Goal: Task Accomplishment & Management: Manage account settings

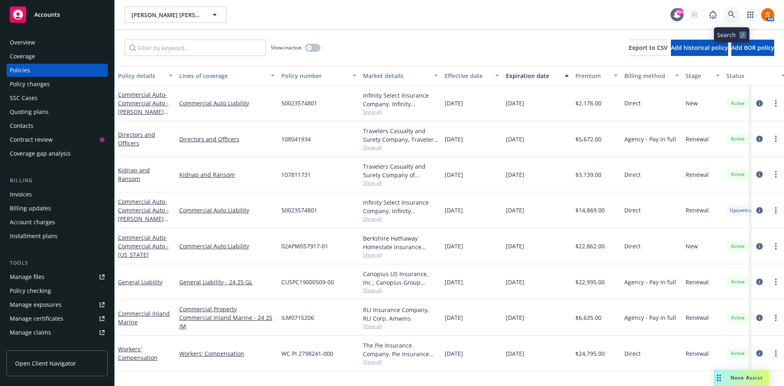
click at [736, 12] on link at bounding box center [732, 15] width 16 height 16
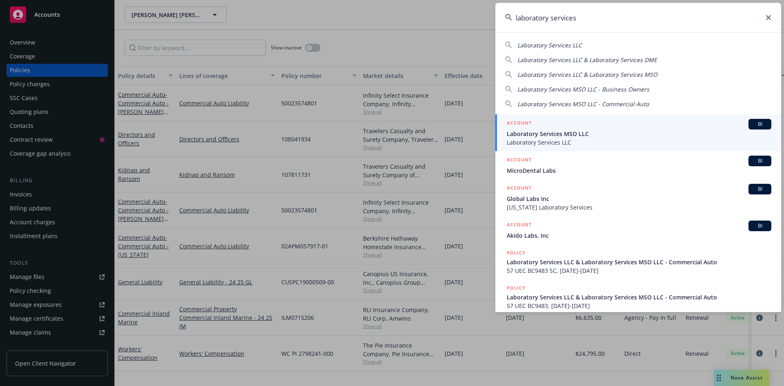
type input "laboratory services"
click at [594, 146] on span "Laboratory Services LLC" at bounding box center [639, 142] width 265 height 9
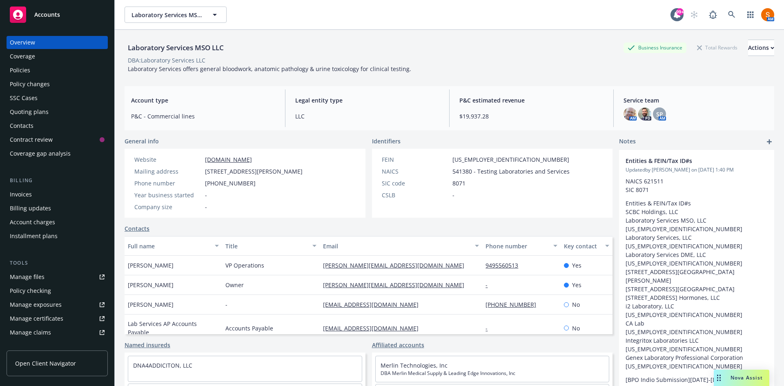
click at [36, 75] on div "Policies" at bounding box center [57, 70] width 95 height 13
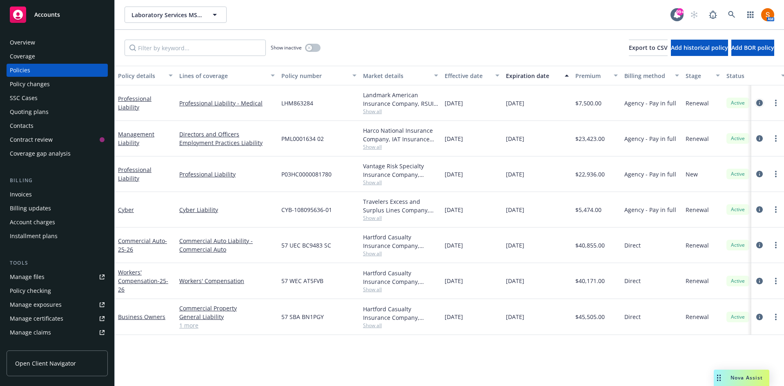
click at [757, 101] on icon "circleInformation" at bounding box center [760, 103] width 7 height 7
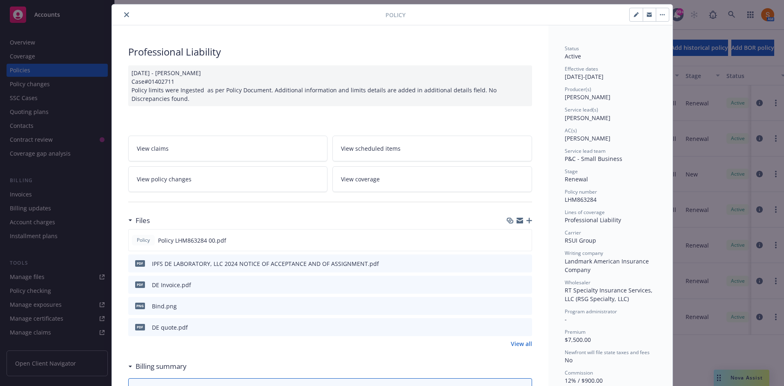
scroll to position [26, 0]
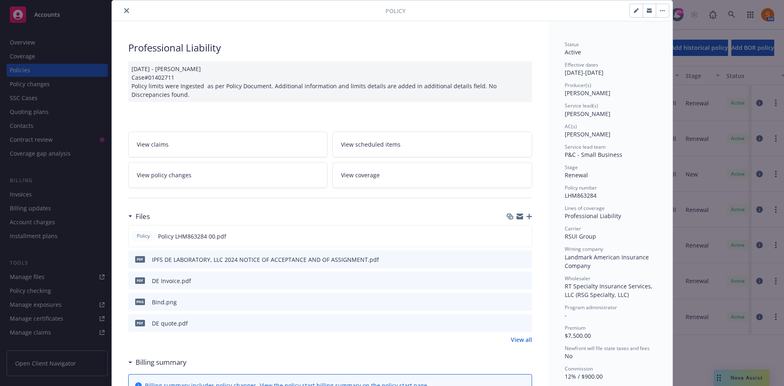
click at [521, 324] on icon "preview file" at bounding box center [524, 323] width 7 height 6
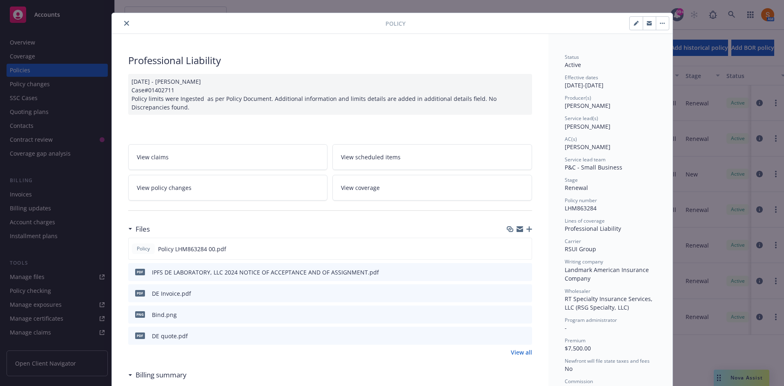
scroll to position [14, 0]
click at [581, 208] on span "LHM863284" at bounding box center [581, 208] width 32 height 8
copy span "LHM863284"
click at [521, 249] on icon "preview file" at bounding box center [524, 248] width 7 height 6
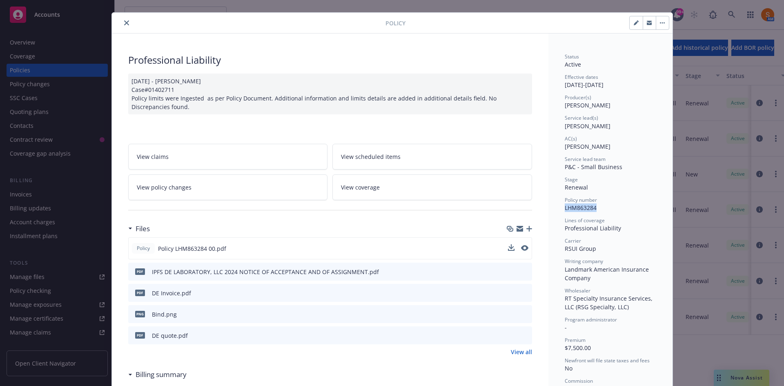
click at [123, 27] on button "close" at bounding box center [127, 23] width 10 height 10
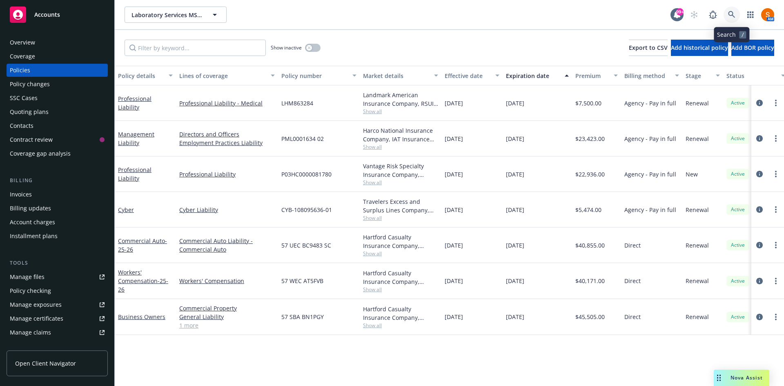
click at [736, 22] on link at bounding box center [732, 15] width 16 height 16
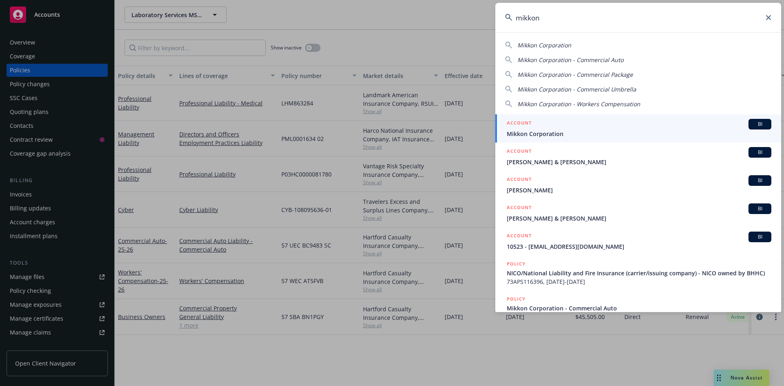
type input "mikkon"
click at [547, 123] on div "ACCOUNT BI" at bounding box center [639, 124] width 265 height 11
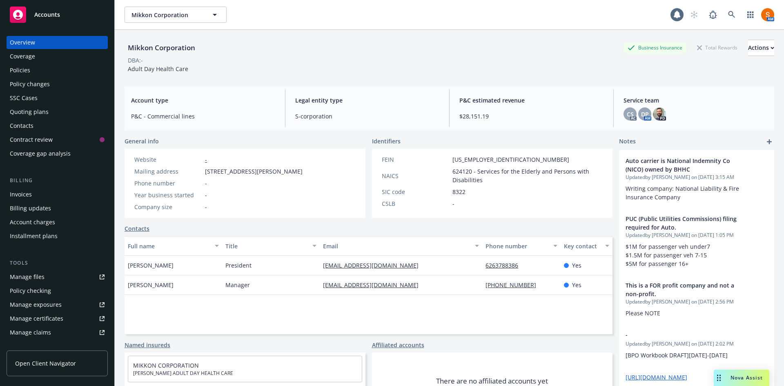
click at [57, 68] on div "Policies" at bounding box center [57, 70] width 95 height 13
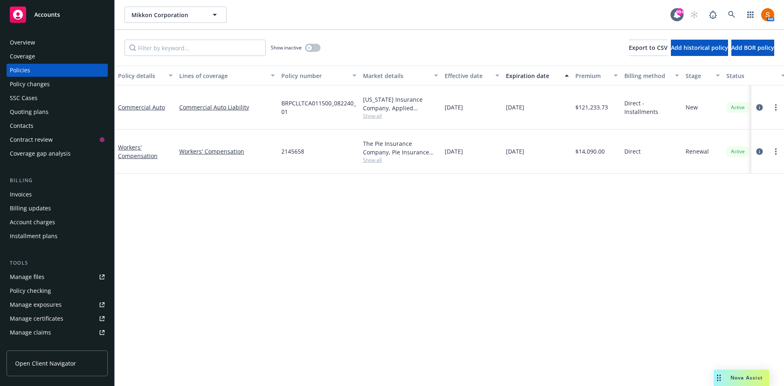
click at [371, 113] on span "Show all" at bounding box center [400, 115] width 75 height 7
click at [367, 46] on div "Show inactive Export to CSV Add historical policy Add BOR policy" at bounding box center [450, 48] width 670 height 36
click at [725, 18] on link at bounding box center [732, 15] width 16 height 16
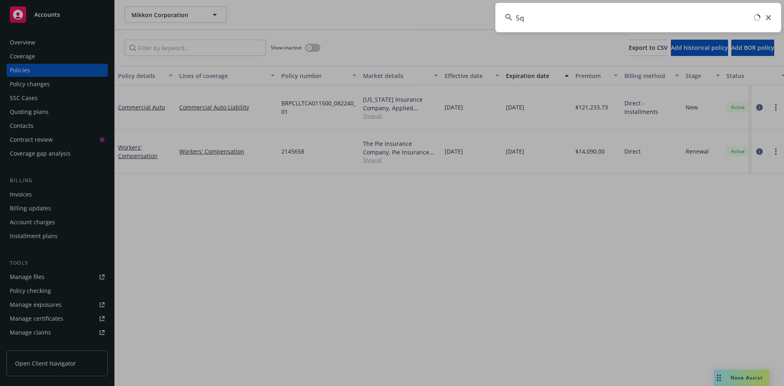
type input "5"
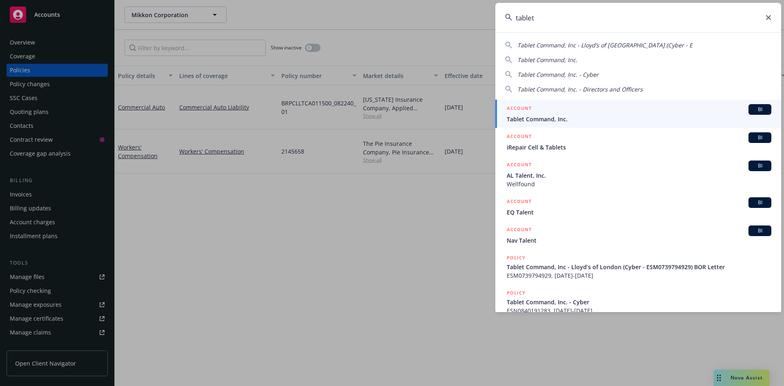
type input "tablet"
click at [600, 110] on div "ACCOUNT BI" at bounding box center [639, 109] width 265 height 11
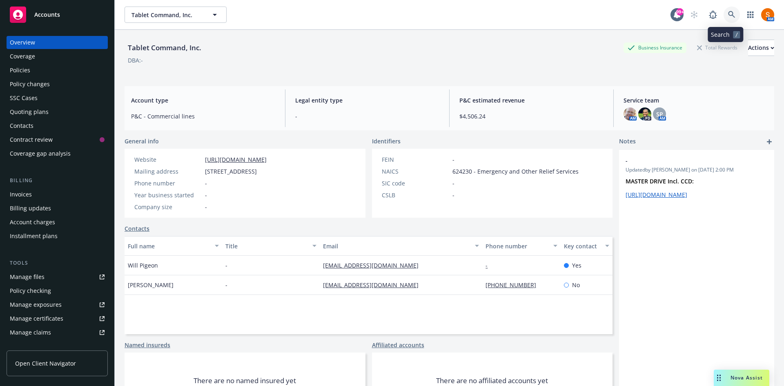
click at [733, 13] on link at bounding box center [732, 15] width 16 height 16
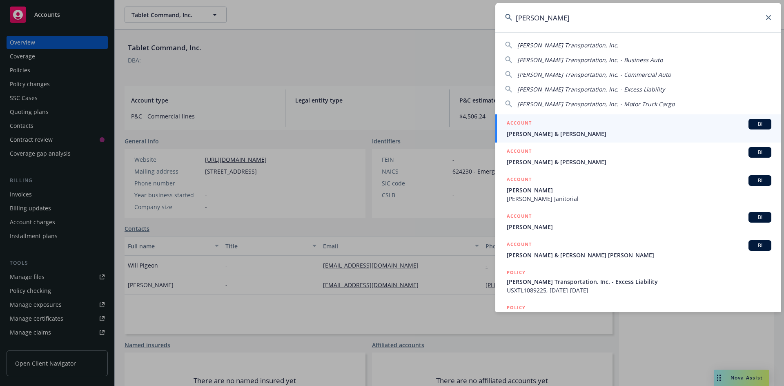
click at [581, 41] on span "[PERSON_NAME] Transportation, Inc." at bounding box center [568, 45] width 101 height 8
type input "[PERSON_NAME] Transportation, Inc."
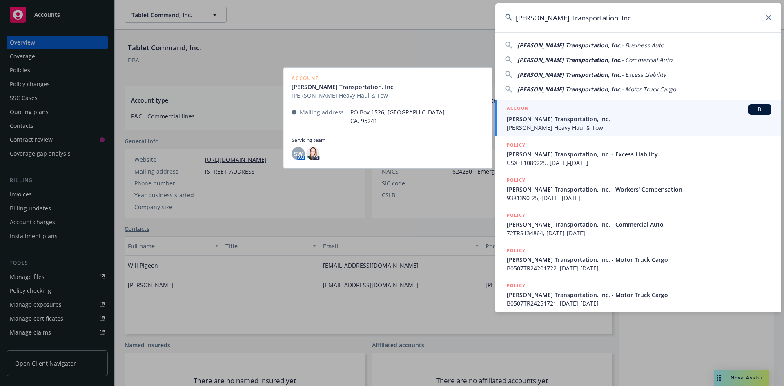
click at [563, 108] on div "ACCOUNT BI" at bounding box center [639, 109] width 265 height 11
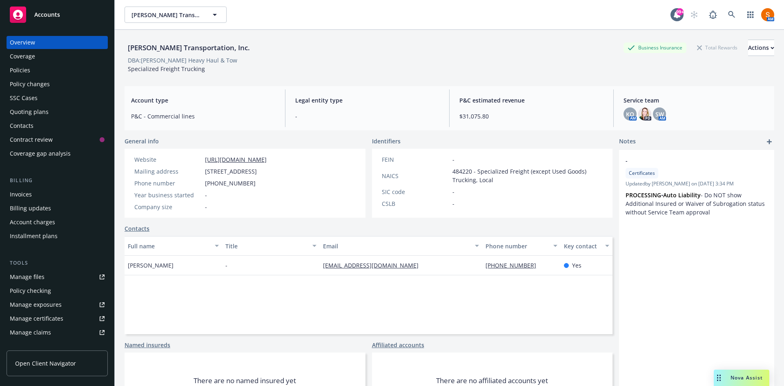
click at [12, 76] on div "Policies" at bounding box center [20, 70] width 20 height 13
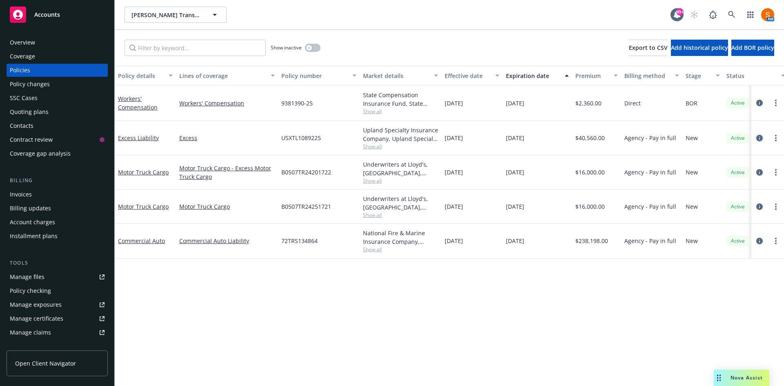
click at [760, 139] on icon "circleInformation" at bounding box center [760, 138] width 7 height 7
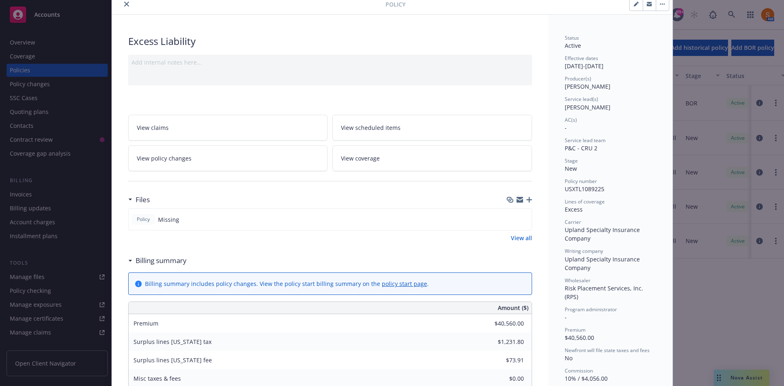
scroll to position [34, 0]
click at [527, 199] on icon "button" at bounding box center [530, 199] width 6 height 6
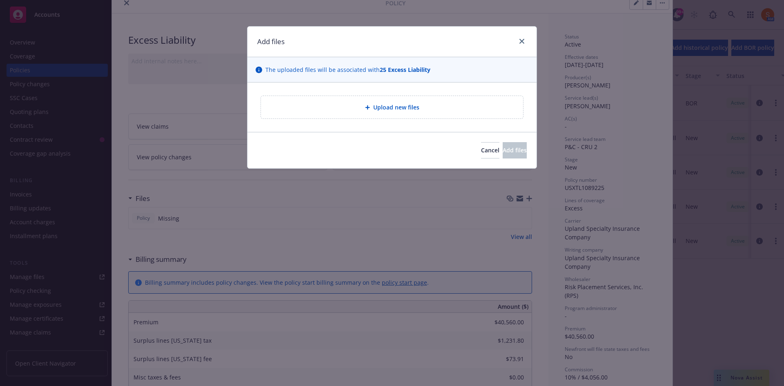
click at [387, 108] on span "Upload new files" at bounding box center [396, 107] width 46 height 9
click at [481, 154] on button "Cancel" at bounding box center [490, 150] width 18 height 16
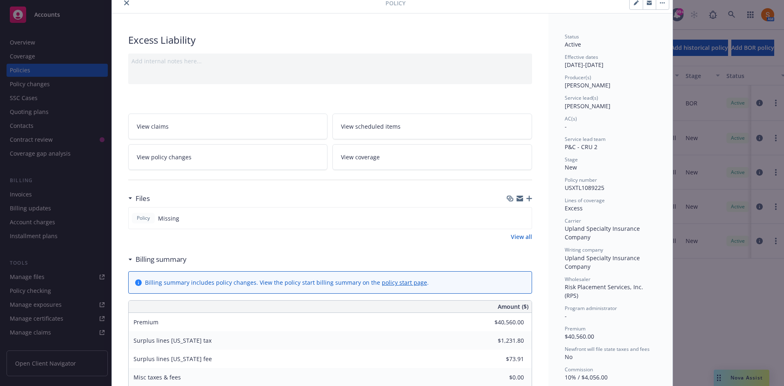
click at [523, 194] on div "Files" at bounding box center [330, 198] width 404 height 17
click at [527, 200] on icon "button" at bounding box center [530, 199] width 6 height 6
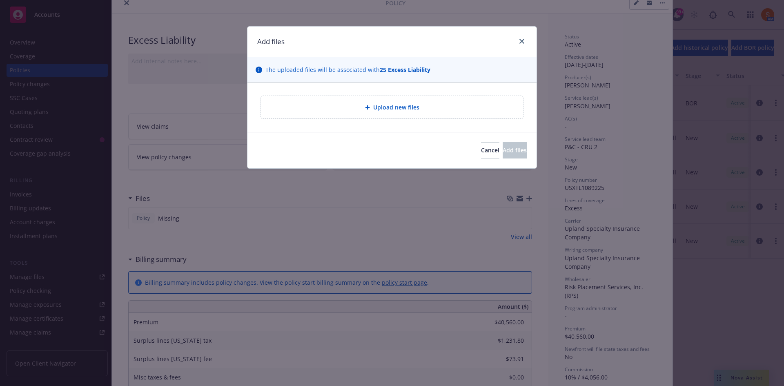
click at [408, 113] on div "Upload new files" at bounding box center [392, 107] width 262 height 22
click at [396, 103] on div "Upload new files" at bounding box center [392, 107] width 249 height 9
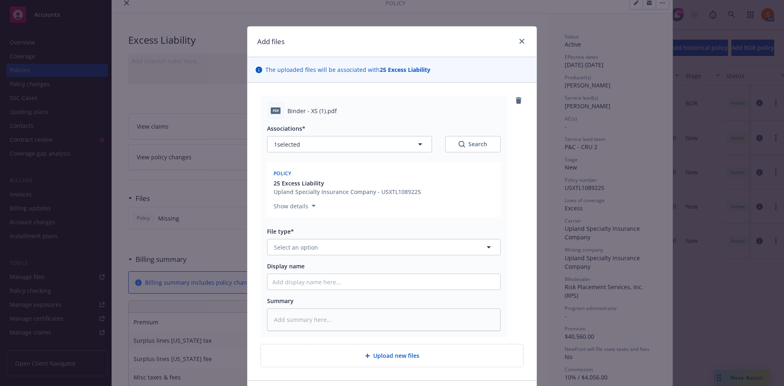
scroll to position [57, 0]
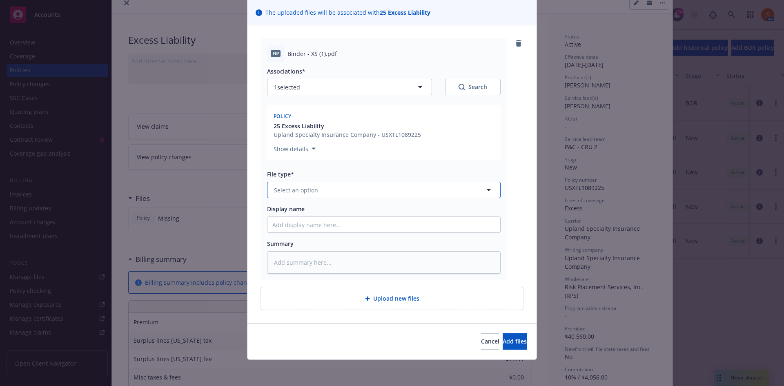
click at [352, 193] on button "Select an option" at bounding box center [384, 190] width 234 height 16
type input "binder"
click at [341, 213] on div "Binder" at bounding box center [384, 213] width 223 height 12
click at [504, 344] on span "Add files" at bounding box center [515, 341] width 24 height 8
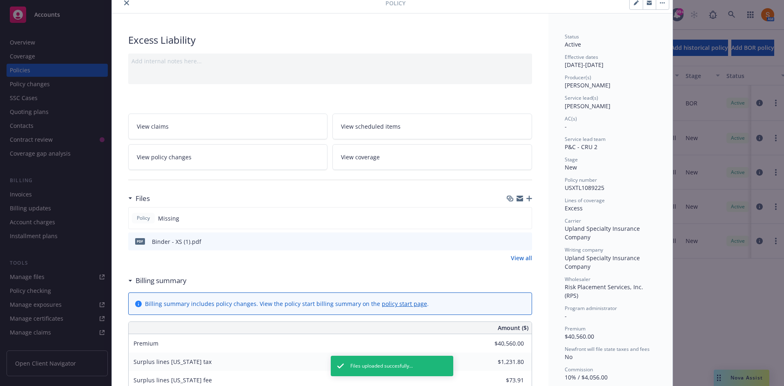
click at [125, 4] on icon "close" at bounding box center [126, 2] width 5 height 5
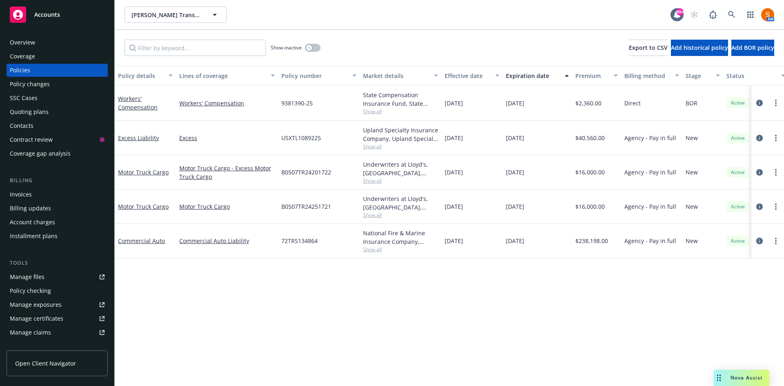
click at [760, 242] on icon "circleInformation" at bounding box center [760, 241] width 7 height 7
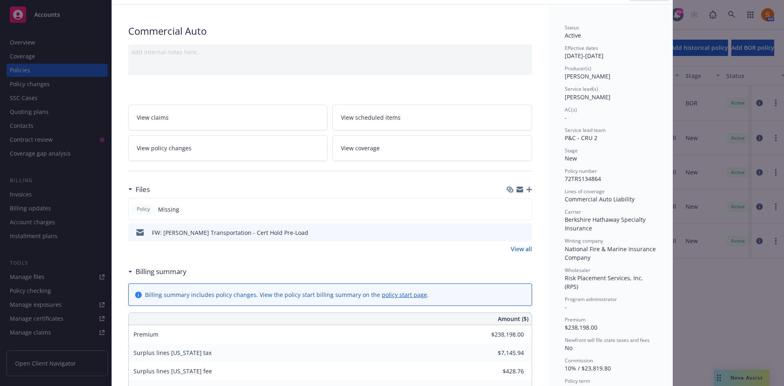
scroll to position [44, 0]
click at [527, 188] on icon "button" at bounding box center [530, 189] width 6 height 6
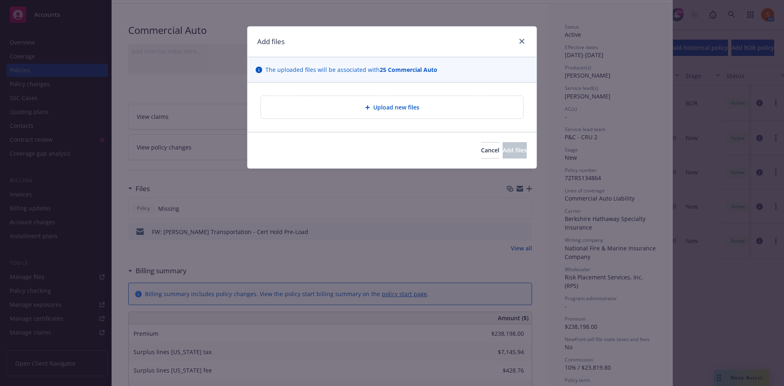
click at [384, 108] on span "Upload new files" at bounding box center [396, 107] width 46 height 9
type textarea "x"
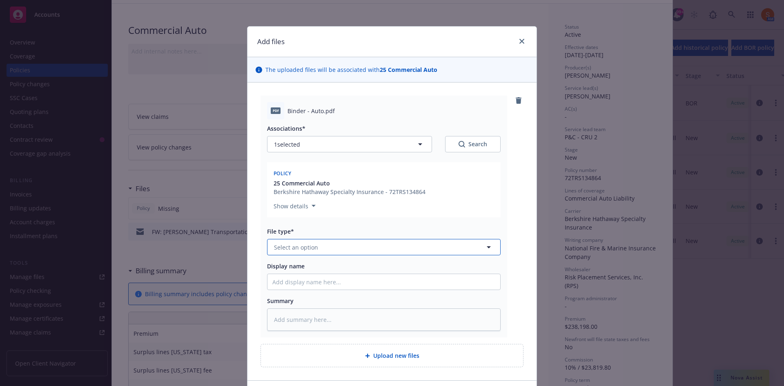
click at [342, 246] on button "Select an option" at bounding box center [384, 247] width 234 height 16
type input "binder"
click at [328, 272] on div "Binder" at bounding box center [384, 270] width 223 height 12
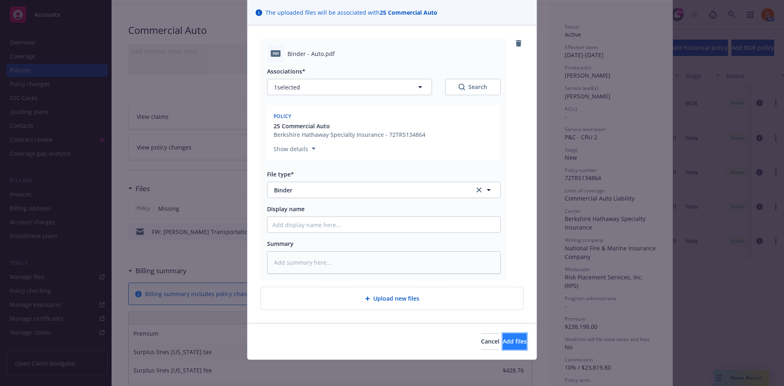
click at [503, 339] on span "Add files" at bounding box center [515, 341] width 24 height 8
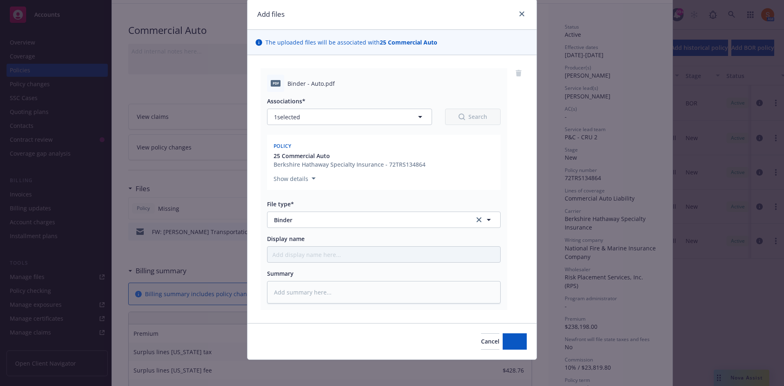
scroll to position [27, 0]
type textarea "x"
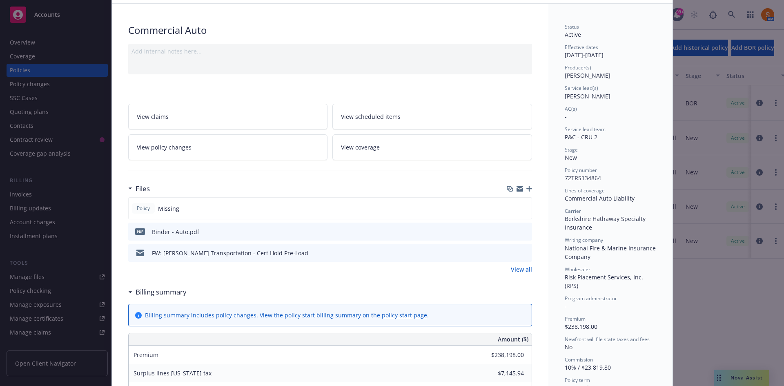
click at [201, 92] on div "Commercial Auto Add internal notes here... View claims View scheduled items Vie…" at bounding box center [330, 370] width 437 height 733
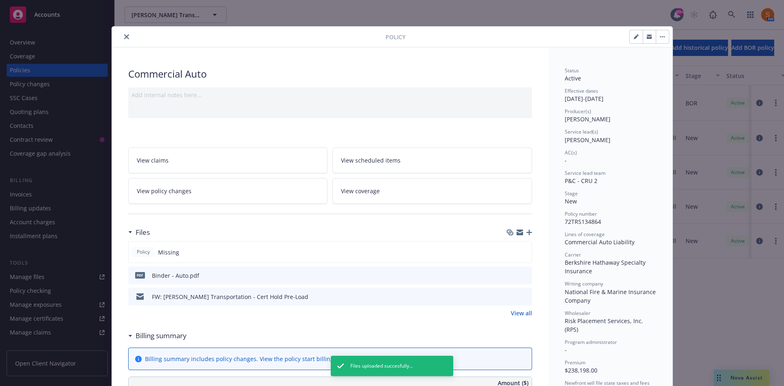
click at [122, 34] on button "close" at bounding box center [127, 37] width 10 height 10
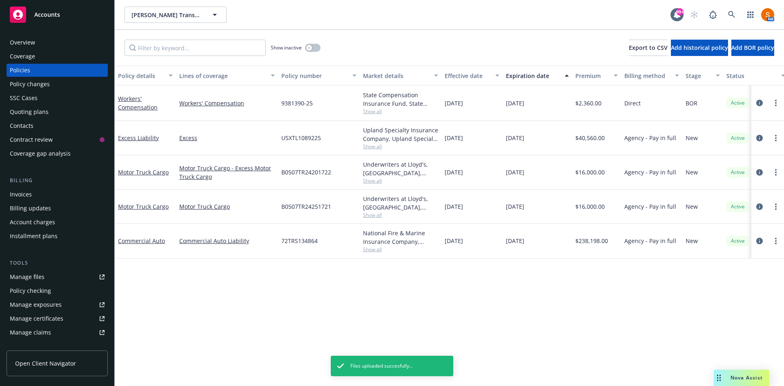
drag, startPoint x: 119, startPoint y: 34, endPoint x: 74, endPoint y: 34, distance: 44.5
click at [74, 34] on div "Accounts Overview Coverage Policies Policy changes SSC Cases Quoting plans Cont…" at bounding box center [392, 193] width 784 height 386
